Goal: Navigation & Orientation: Find specific page/section

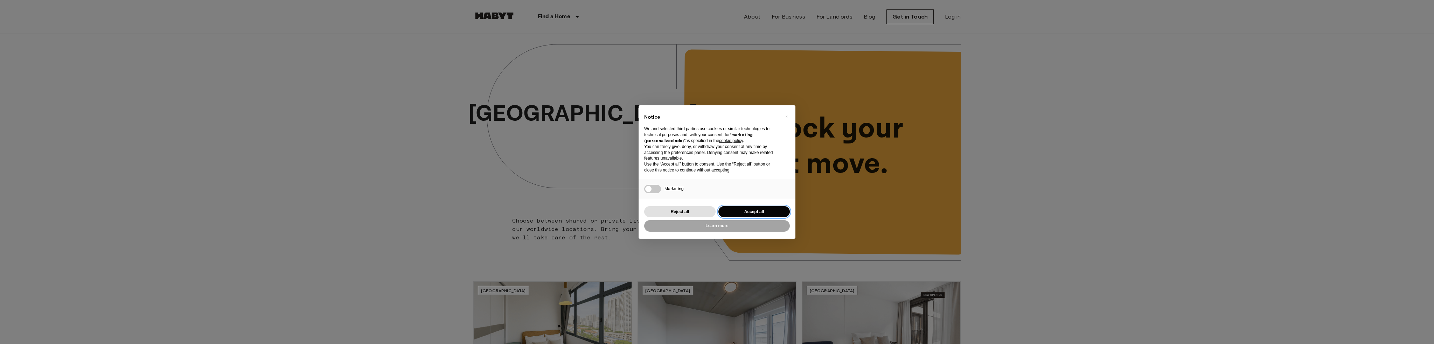
click at [736, 213] on button "Accept all" at bounding box center [753, 212] width 71 height 12
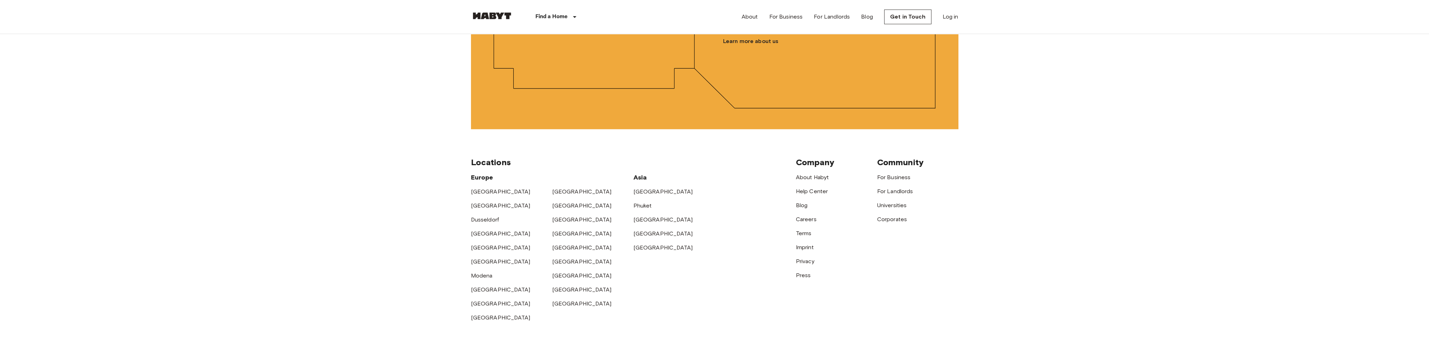
scroll to position [1750, 0]
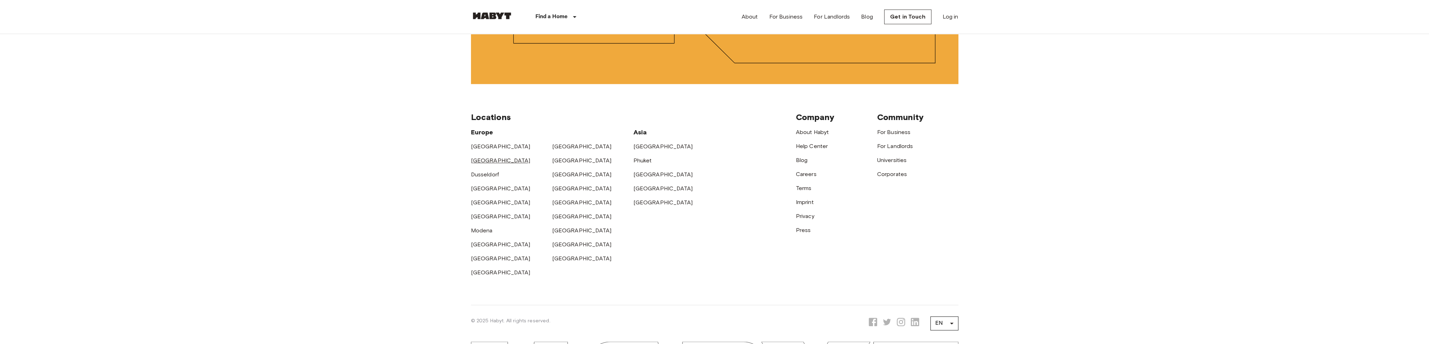
click at [486, 164] on link "[GEOGRAPHIC_DATA]" at bounding box center [501, 160] width 60 height 7
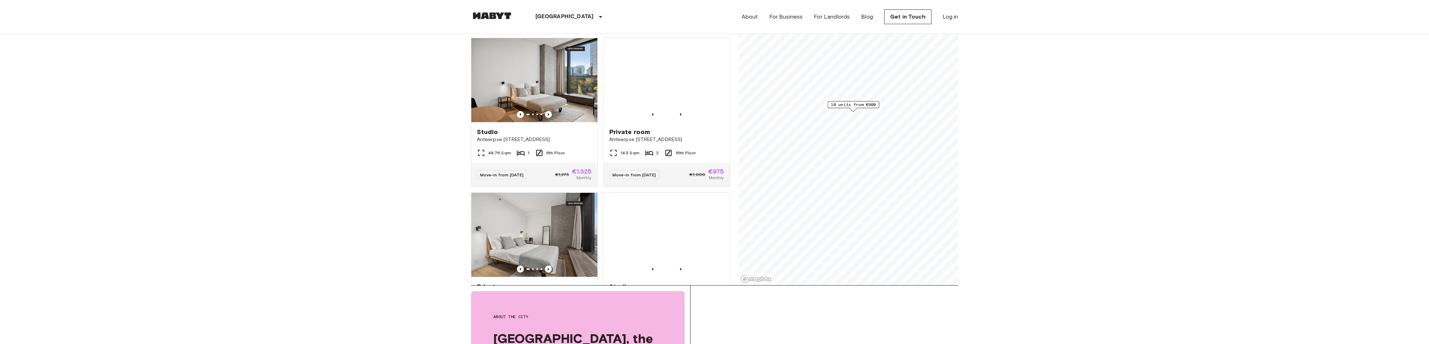
scroll to position [70, 0]
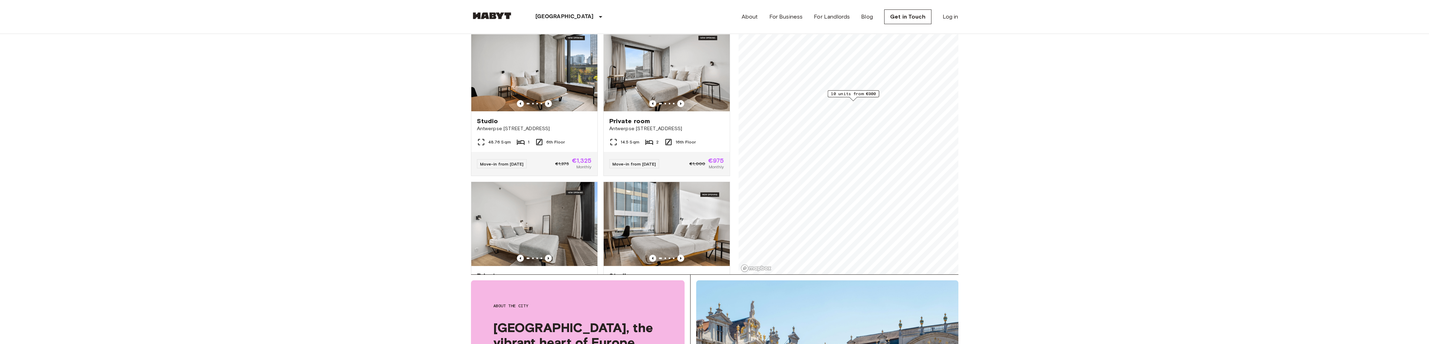
drag, startPoint x: 389, startPoint y: 141, endPoint x: 312, endPoint y: 124, distance: 78.7
click at [678, 255] on icon "Previous image" at bounding box center [680, 258] width 7 height 7
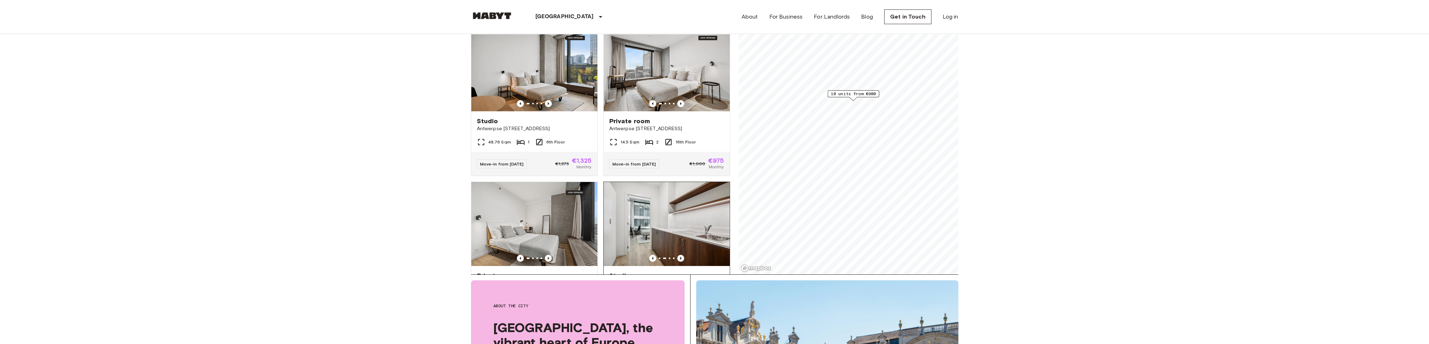
click at [678, 255] on icon "Previous image" at bounding box center [680, 258] width 7 height 7
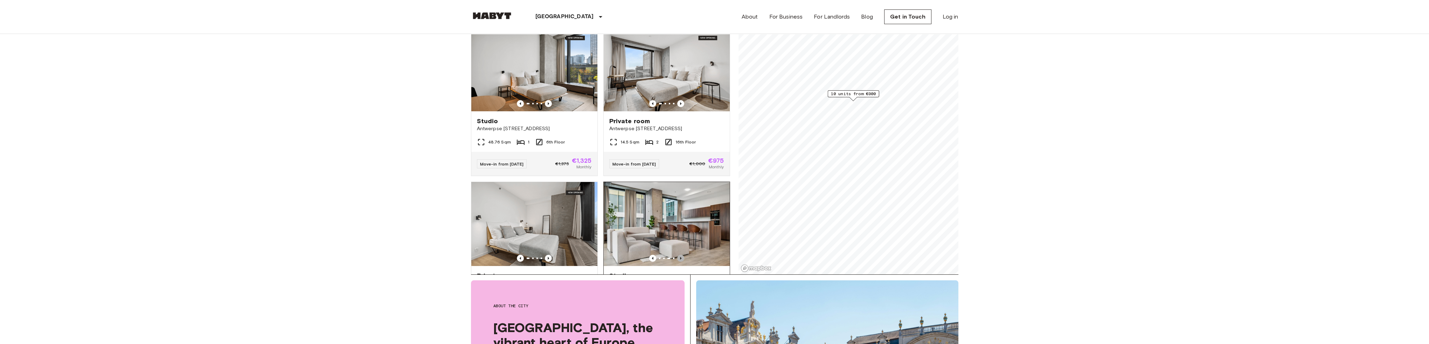
click at [678, 255] on icon "Previous image" at bounding box center [680, 258] width 7 height 7
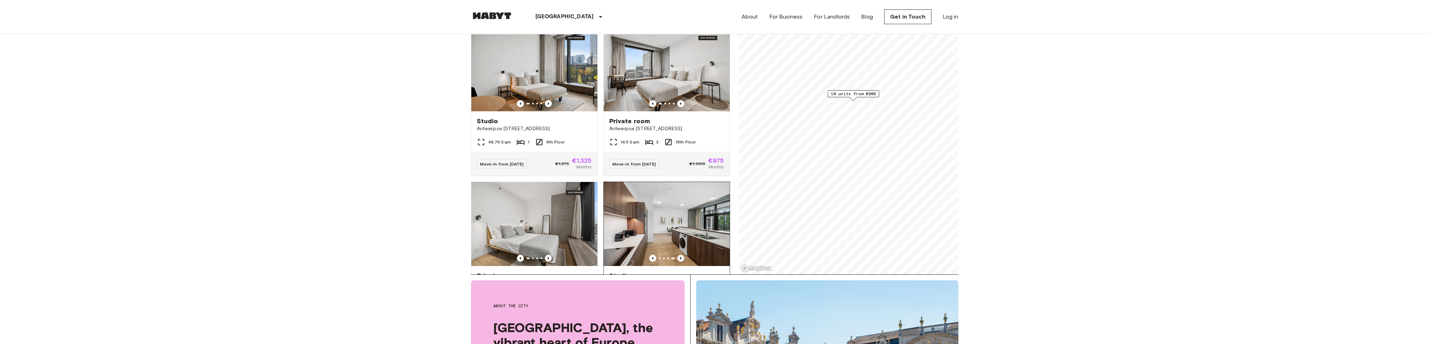
click at [678, 255] on icon "Previous image" at bounding box center [680, 258] width 7 height 7
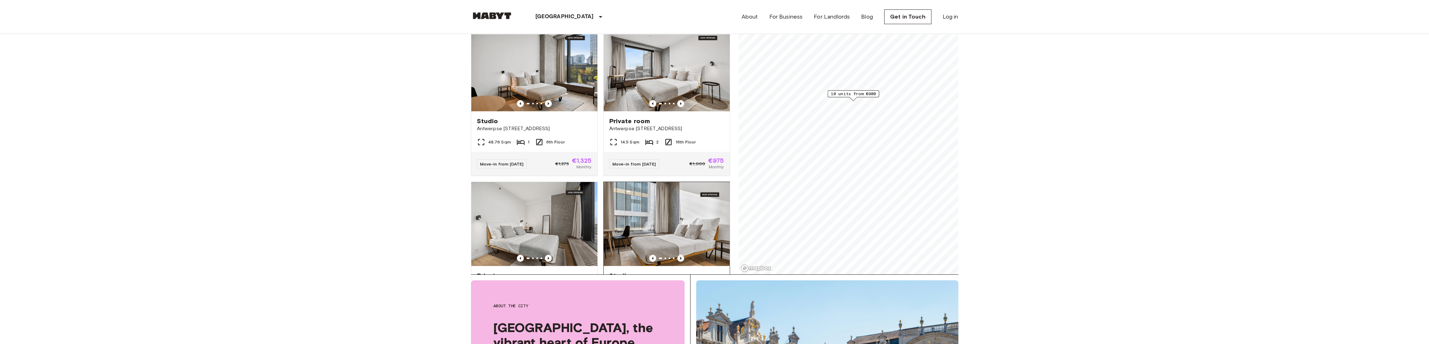
click at [678, 255] on icon "Previous image" at bounding box center [680, 258] width 7 height 7
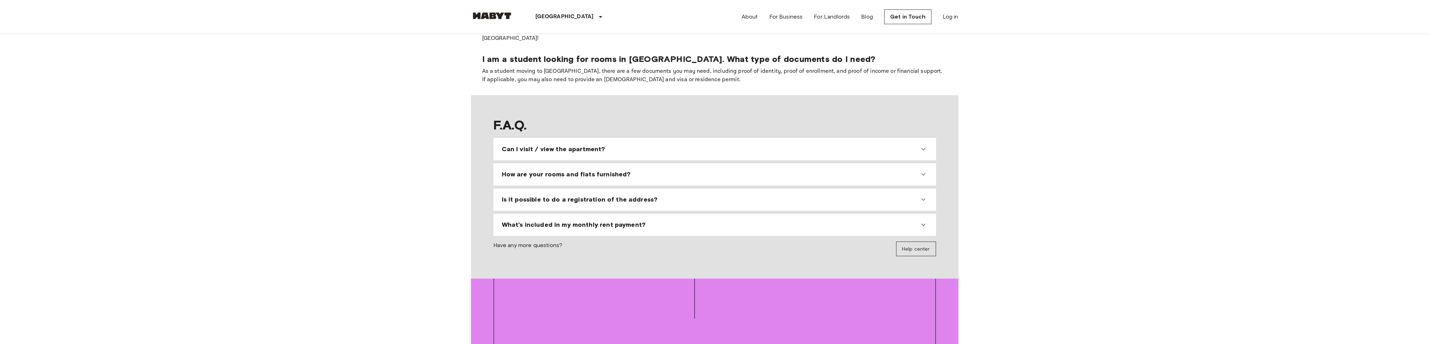
scroll to position [665, 0]
